Goal: Entertainment & Leisure: Consume media (video, audio)

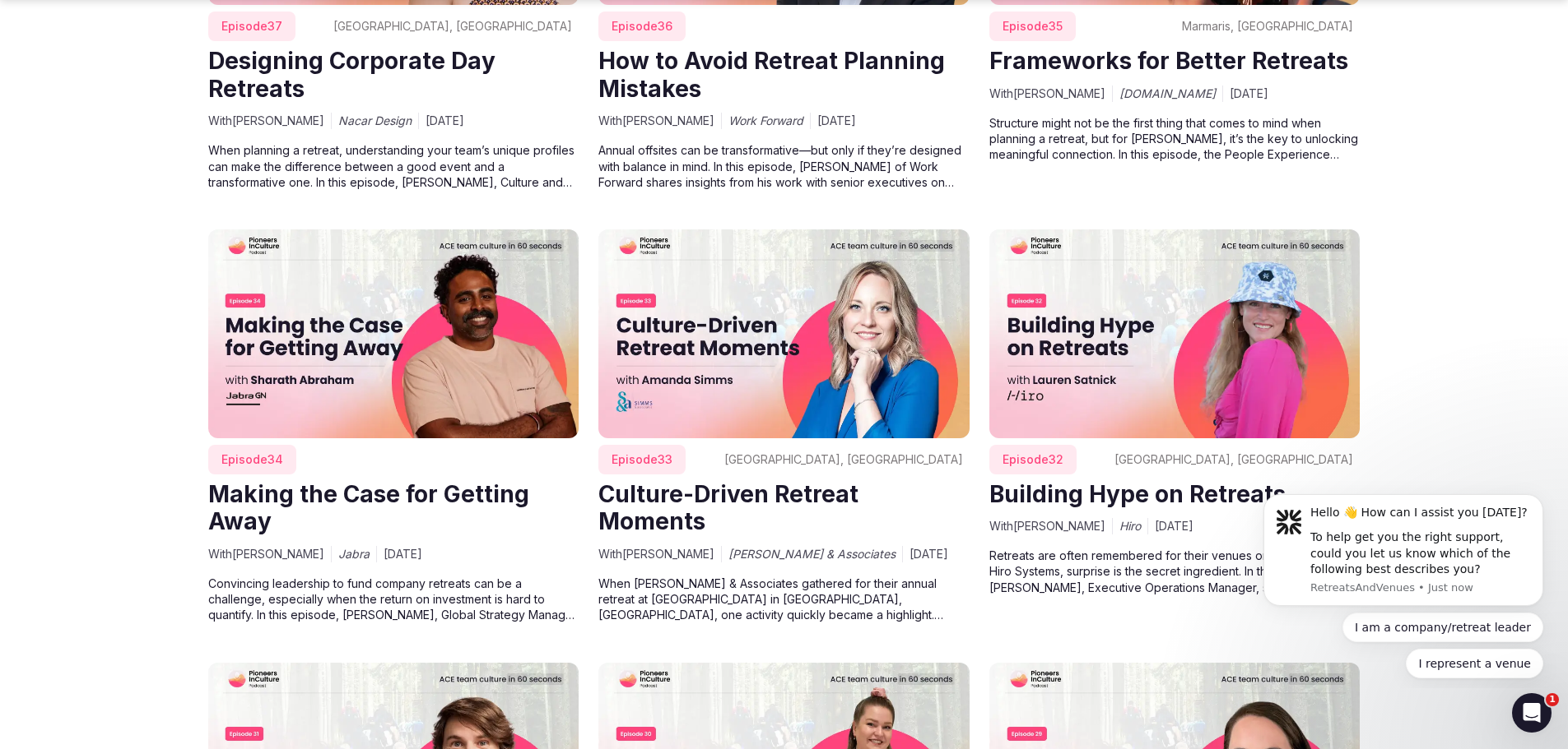
scroll to position [2386, 0]
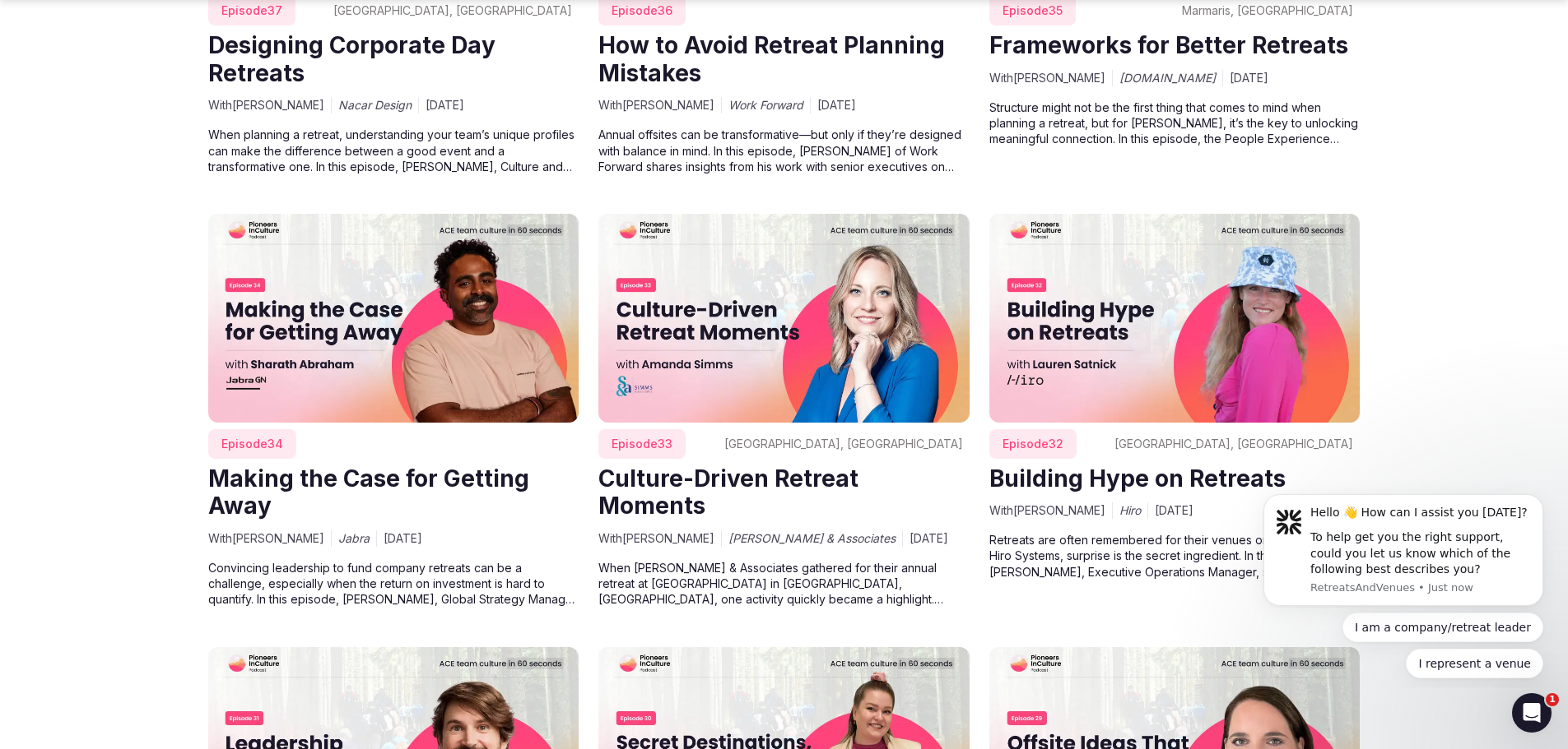
click at [748, 313] on img at bounding box center [783, 318] width 371 height 209
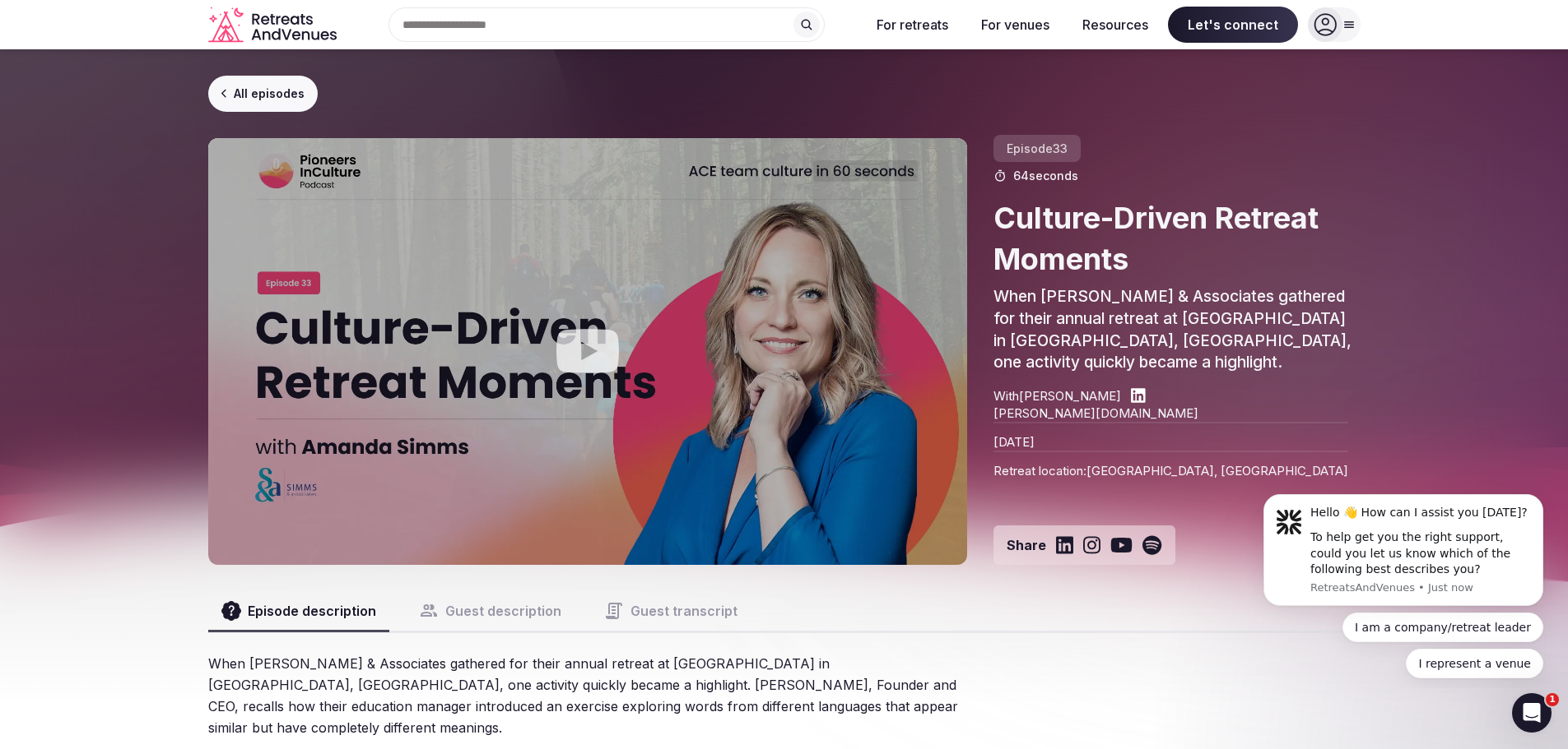
click at [594, 348] on icon "Play video" at bounding box center [587, 351] width 62 height 44
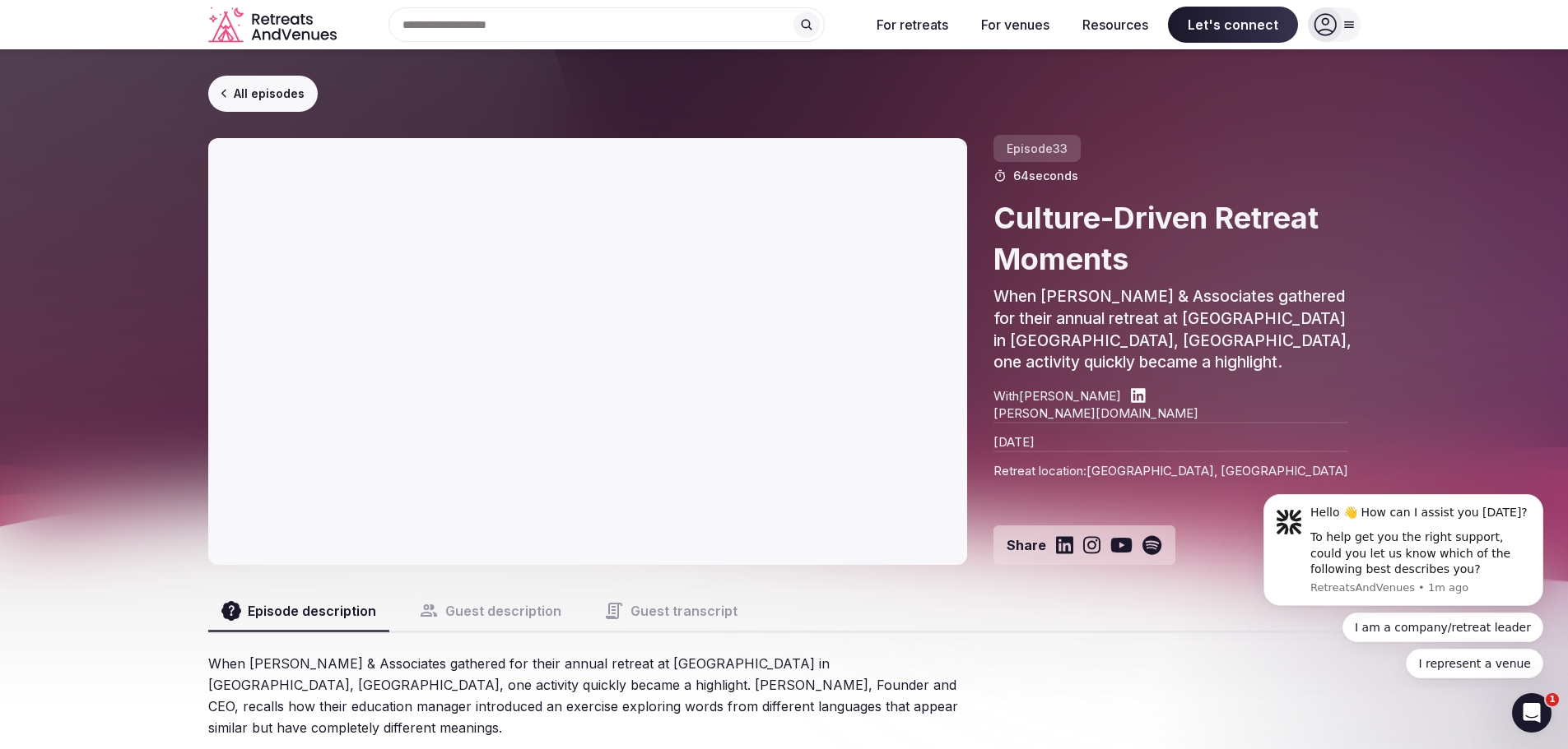
click at [271, 97] on link "All episodes" at bounding box center [262, 93] width 110 height 37
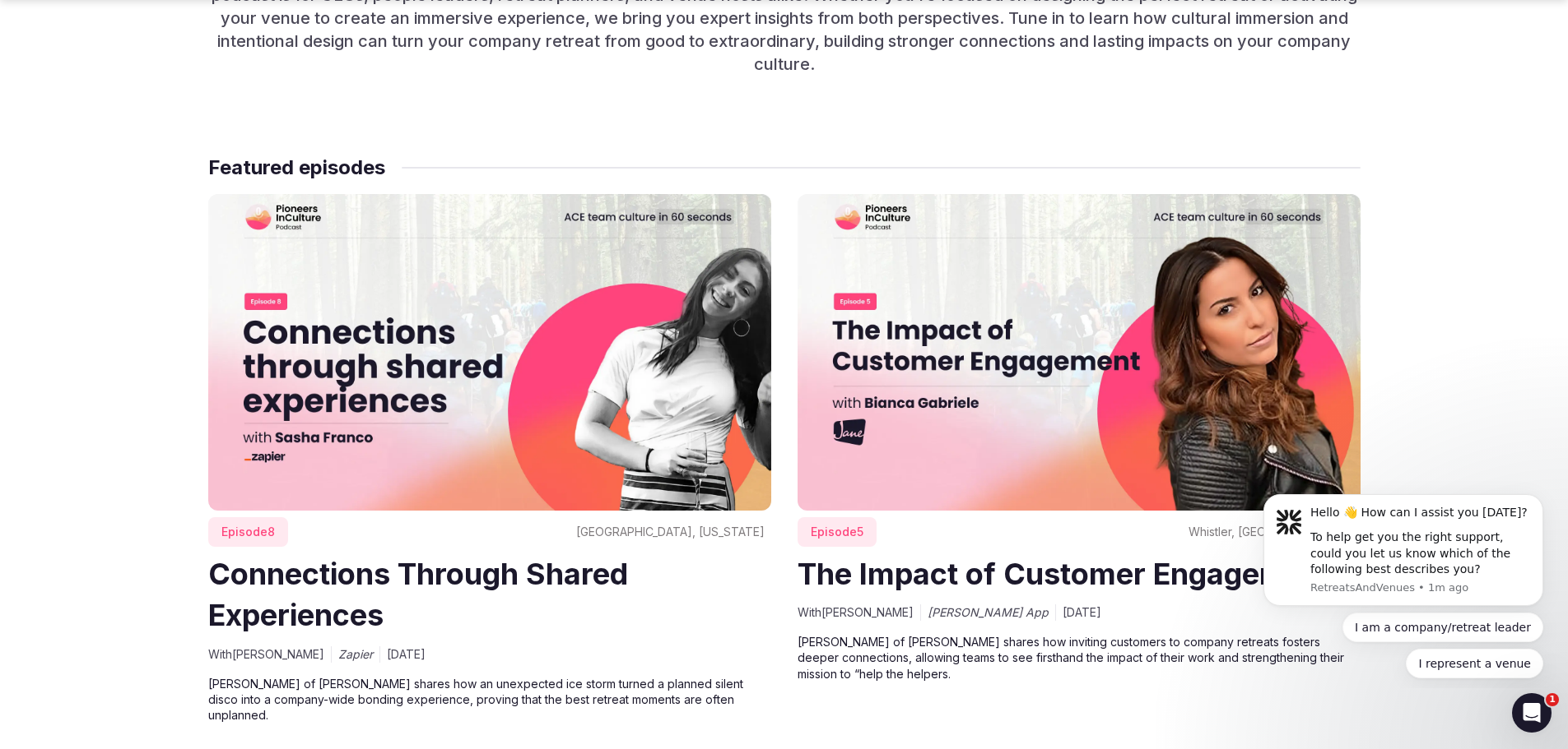
scroll to position [904, 0]
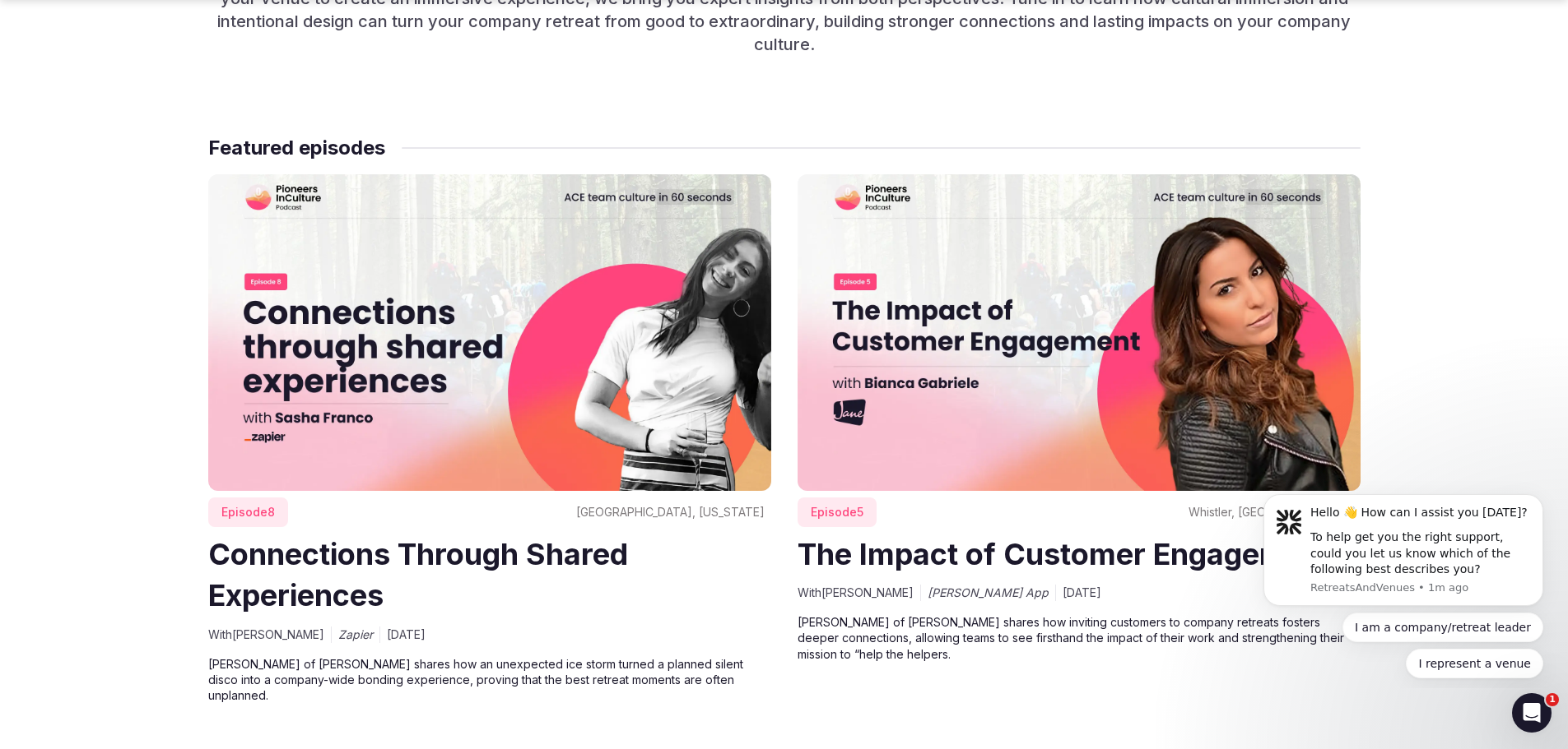
click at [397, 345] on img at bounding box center [489, 332] width 563 height 317
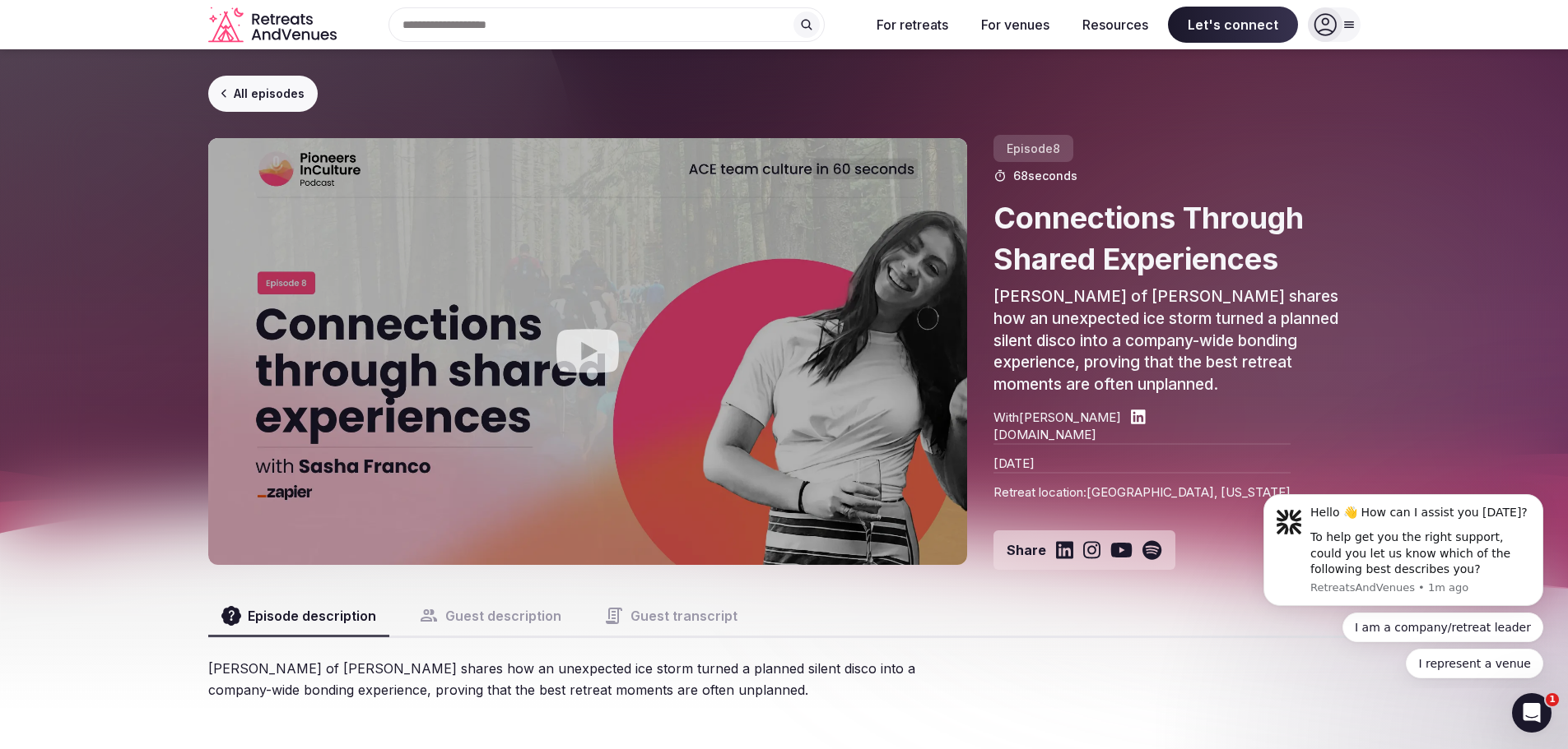
click at [623, 334] on button "Play video" at bounding box center [587, 351] width 759 height 426
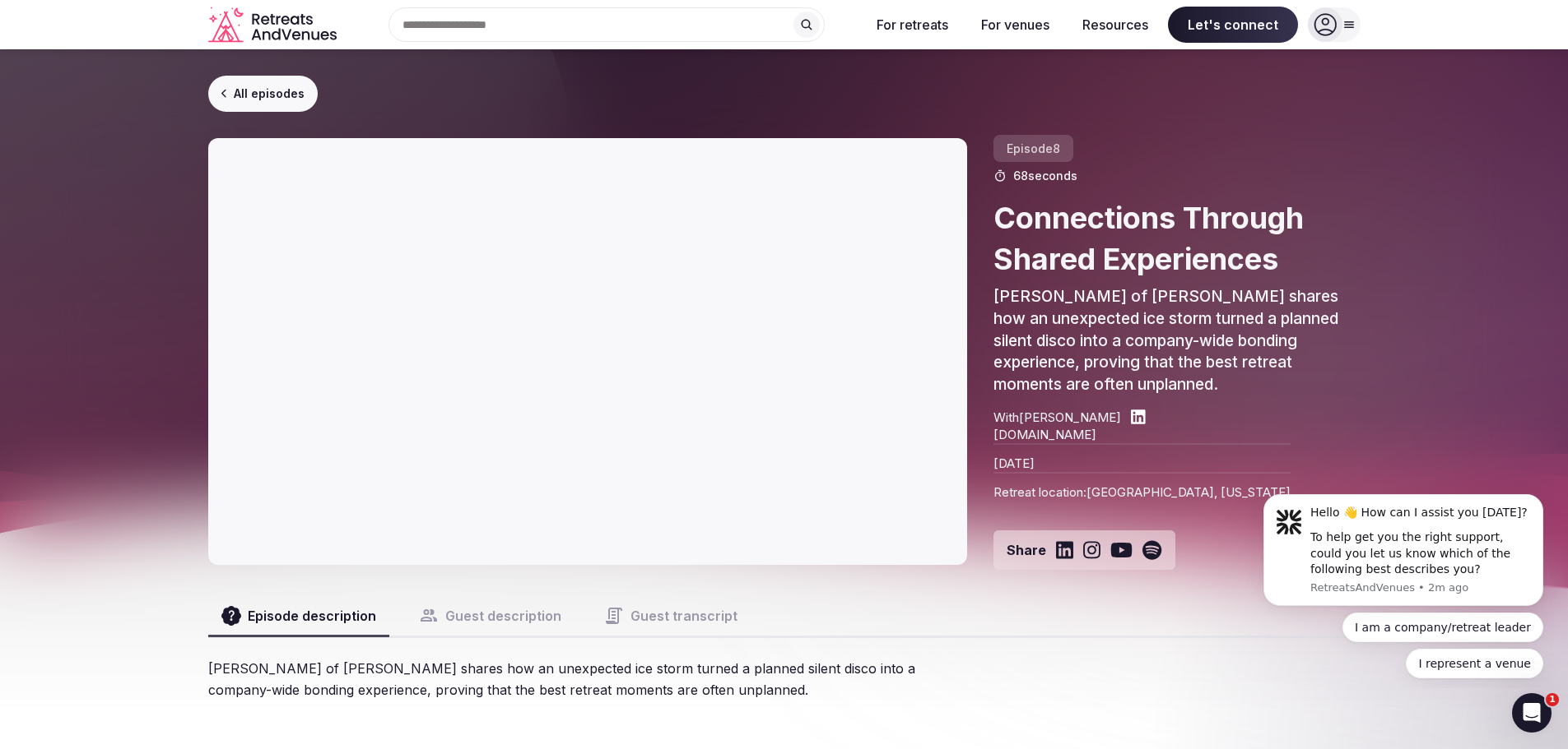
click at [260, 92] on link "All episodes" at bounding box center [262, 93] width 110 height 37
